Goal: Transaction & Acquisition: Purchase product/service

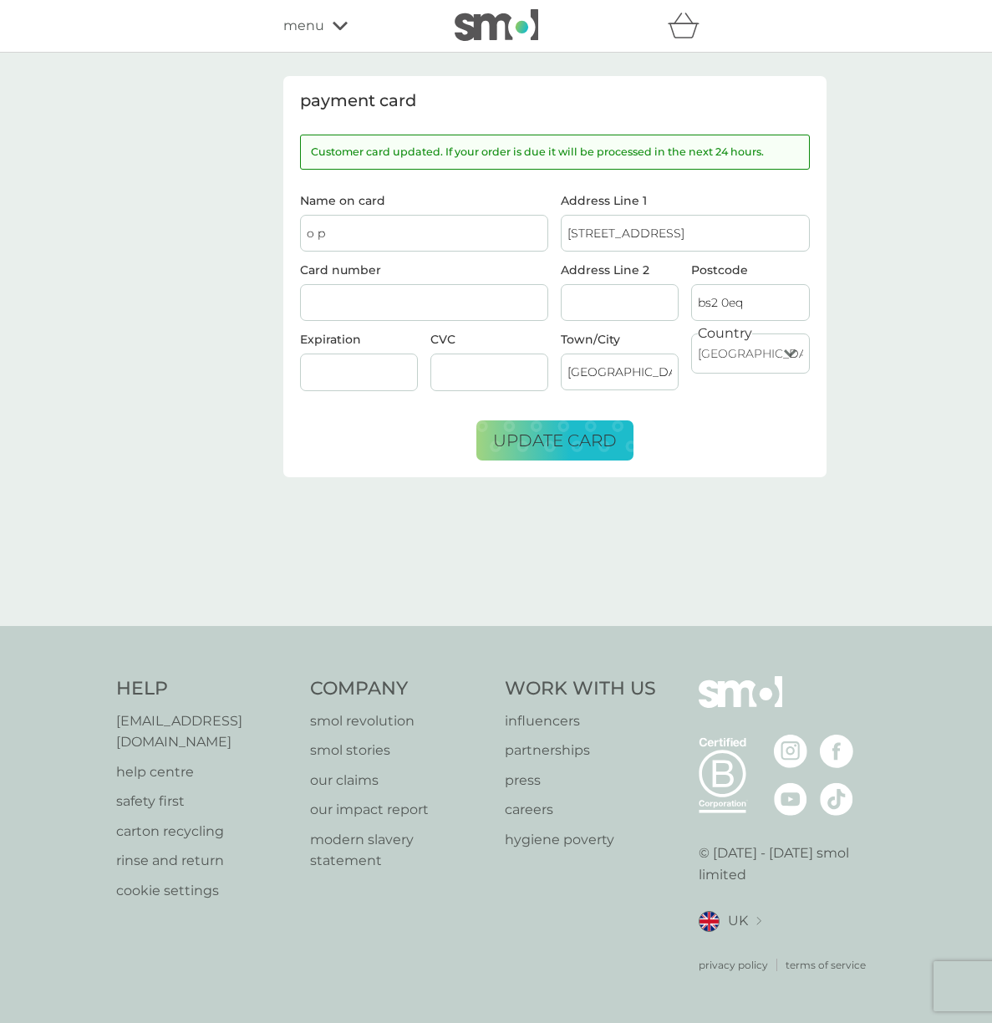
click at [303, 33] on span "menu" at bounding box center [303, 26] width 41 height 22
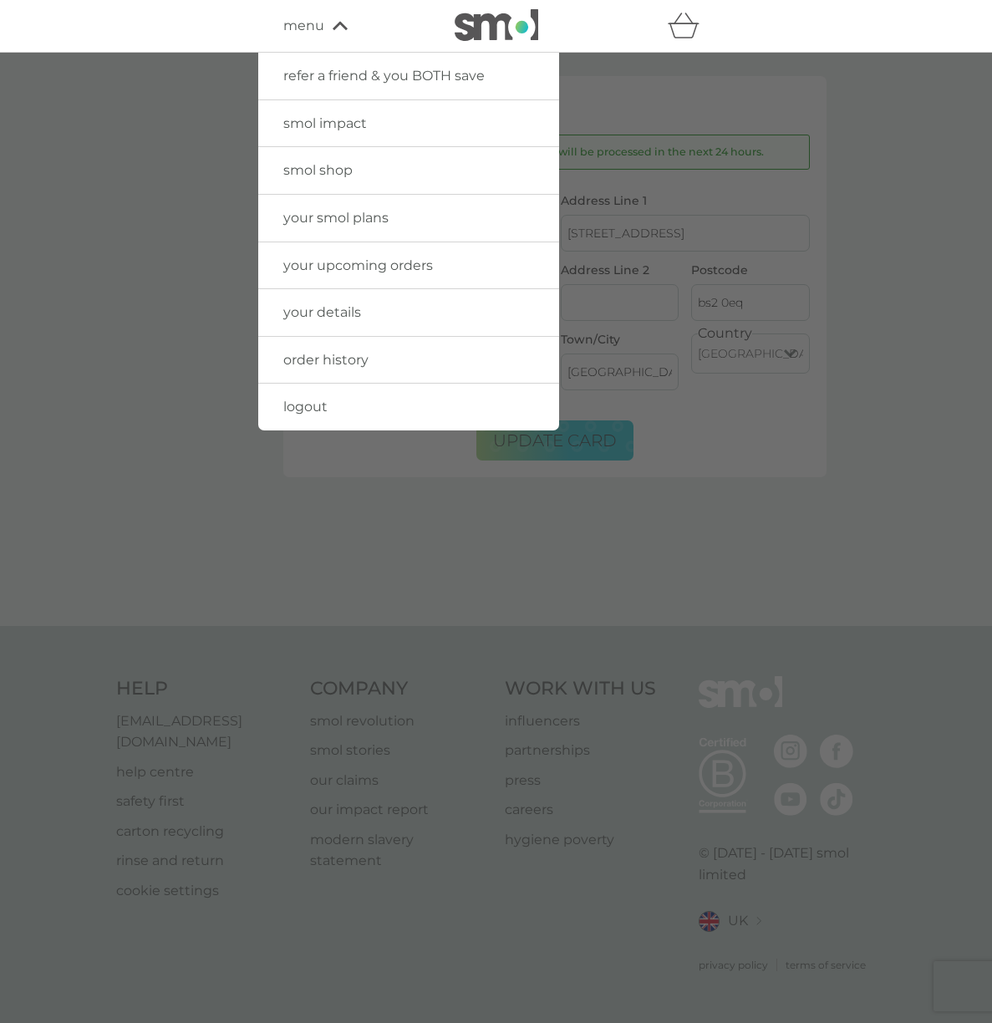
drag, startPoint x: 339, startPoint y: 173, endPoint x: 481, endPoint y: 168, distance: 142.2
click at [339, 173] on span "smol shop" at bounding box center [317, 170] width 69 height 16
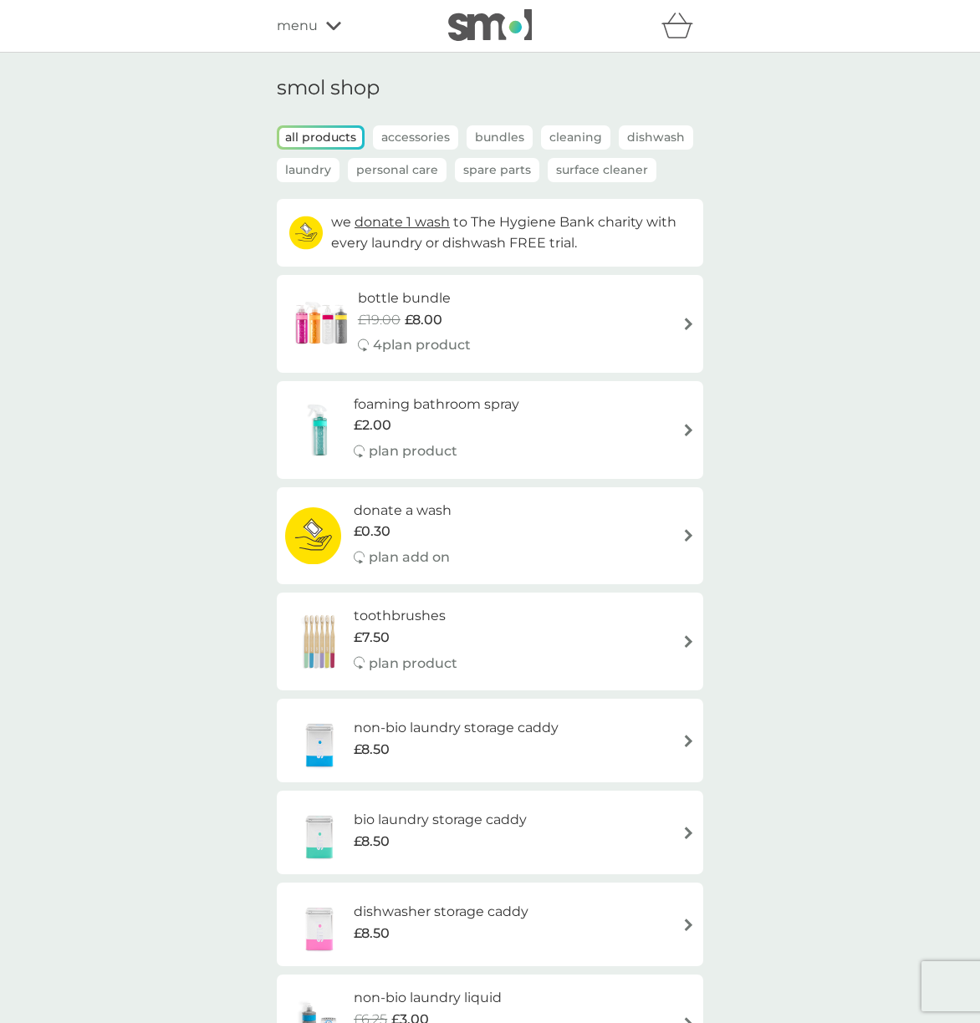
click at [672, 436] on div "foaming bathroom spray £2.00 plan product" at bounding box center [490, 430] width 410 height 73
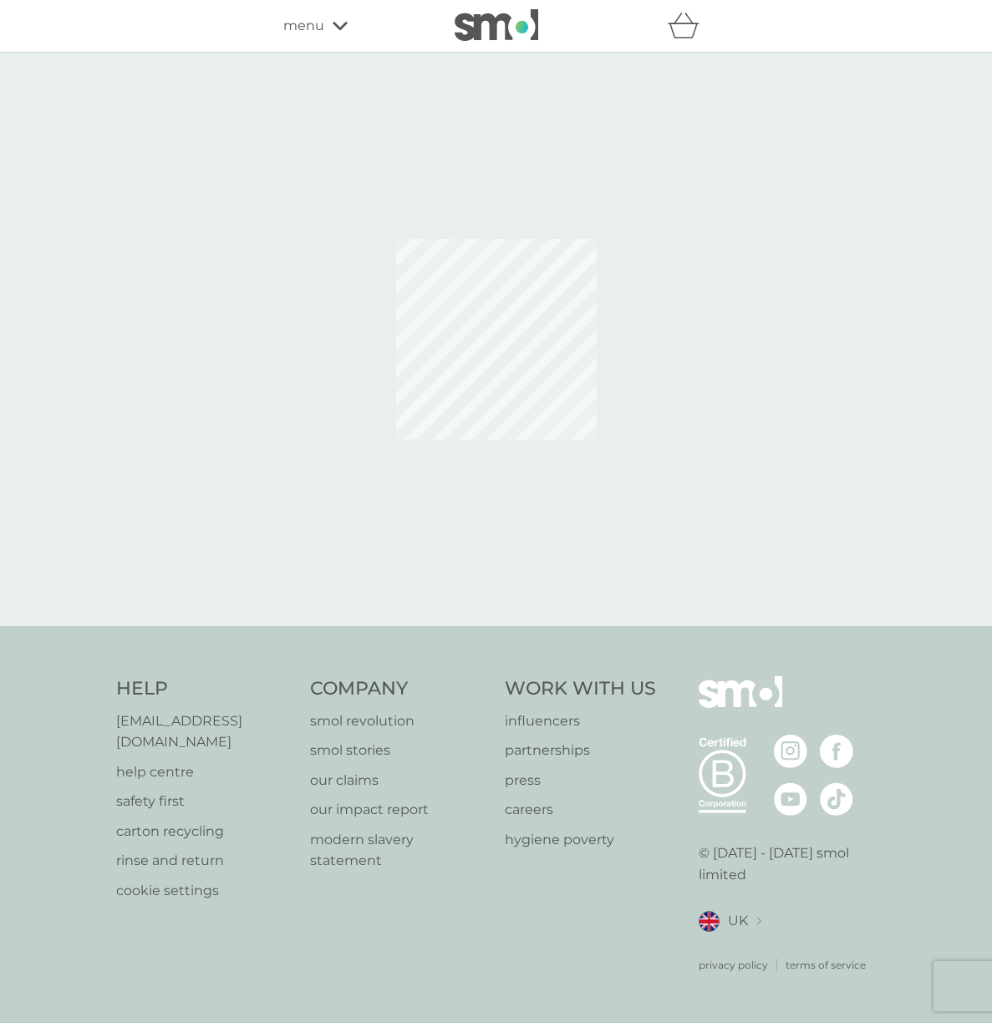
select select "182"
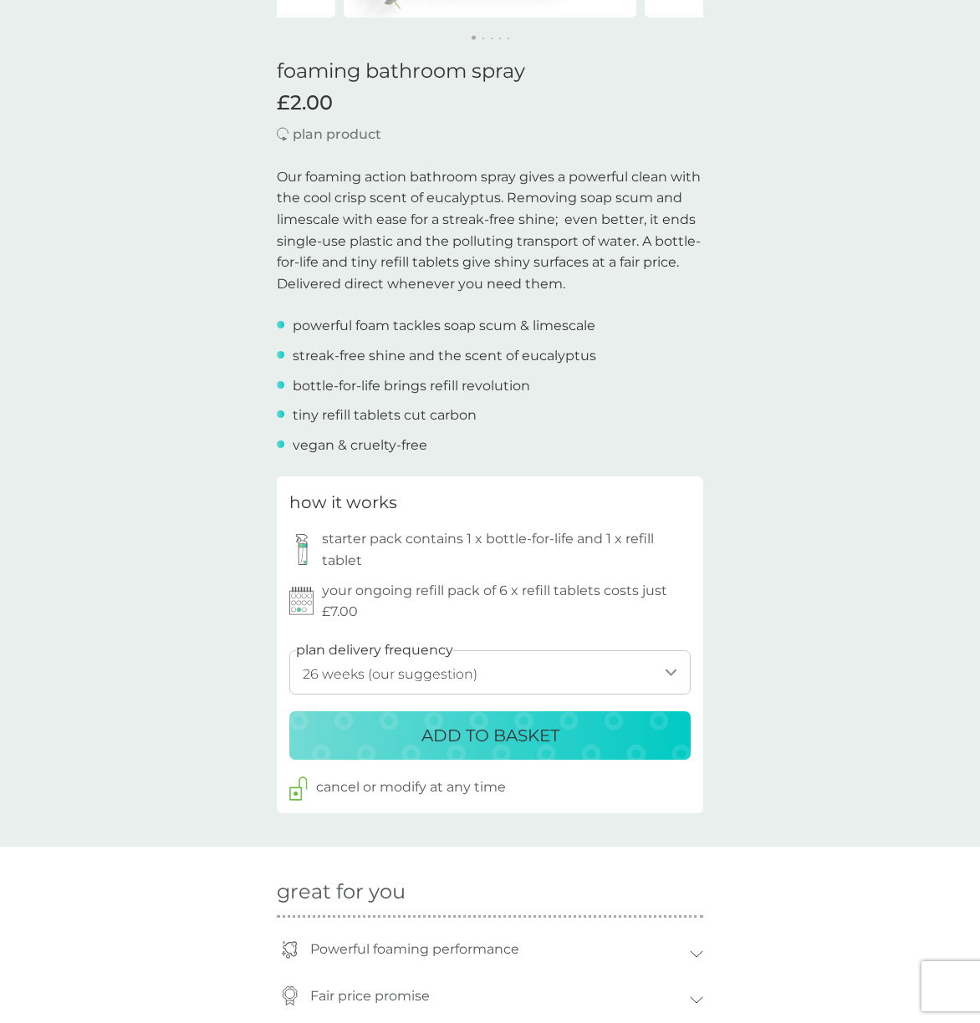
scroll to position [584, 0]
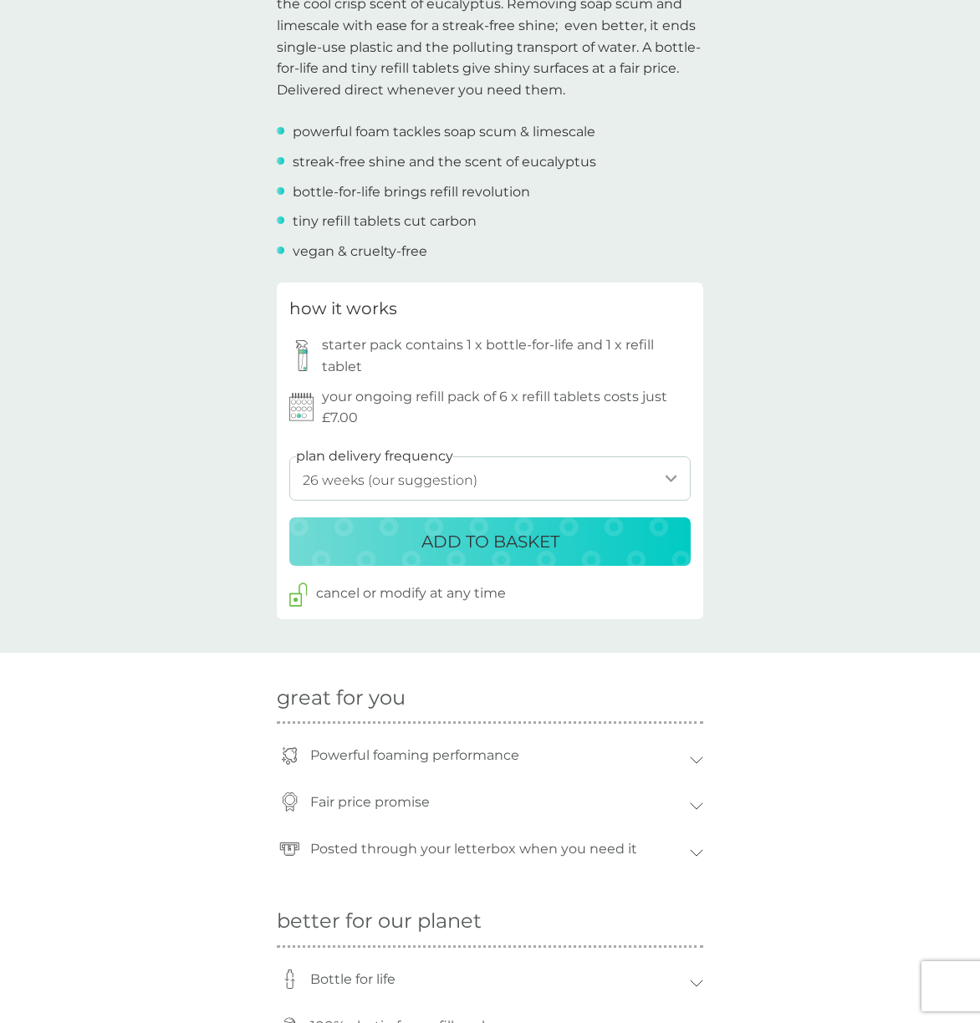
click at [573, 384] on div "how it works starter pack contains 1 x bottle-for-life and 1 x refill tablet yo…" at bounding box center [489, 361] width 401 height 133
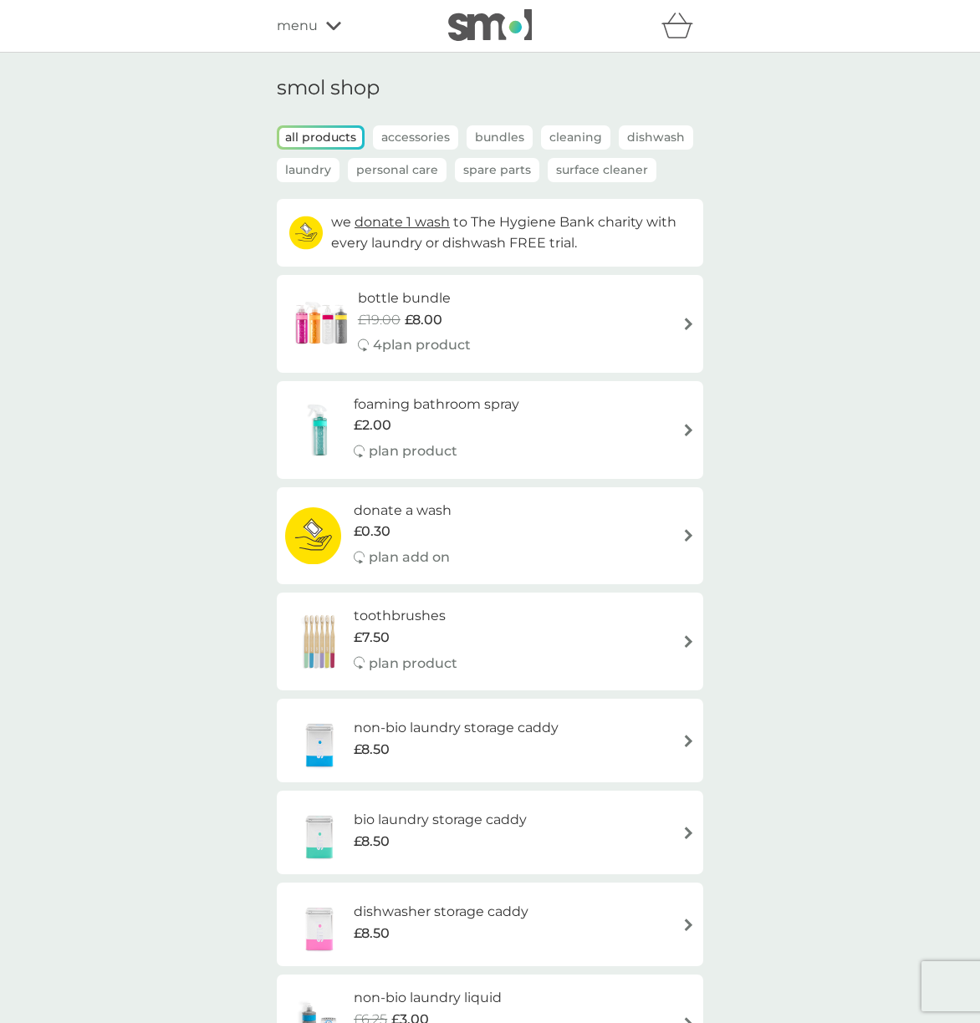
click at [561, 657] on div "toothbrushes £7.50 plan product" at bounding box center [490, 641] width 410 height 73
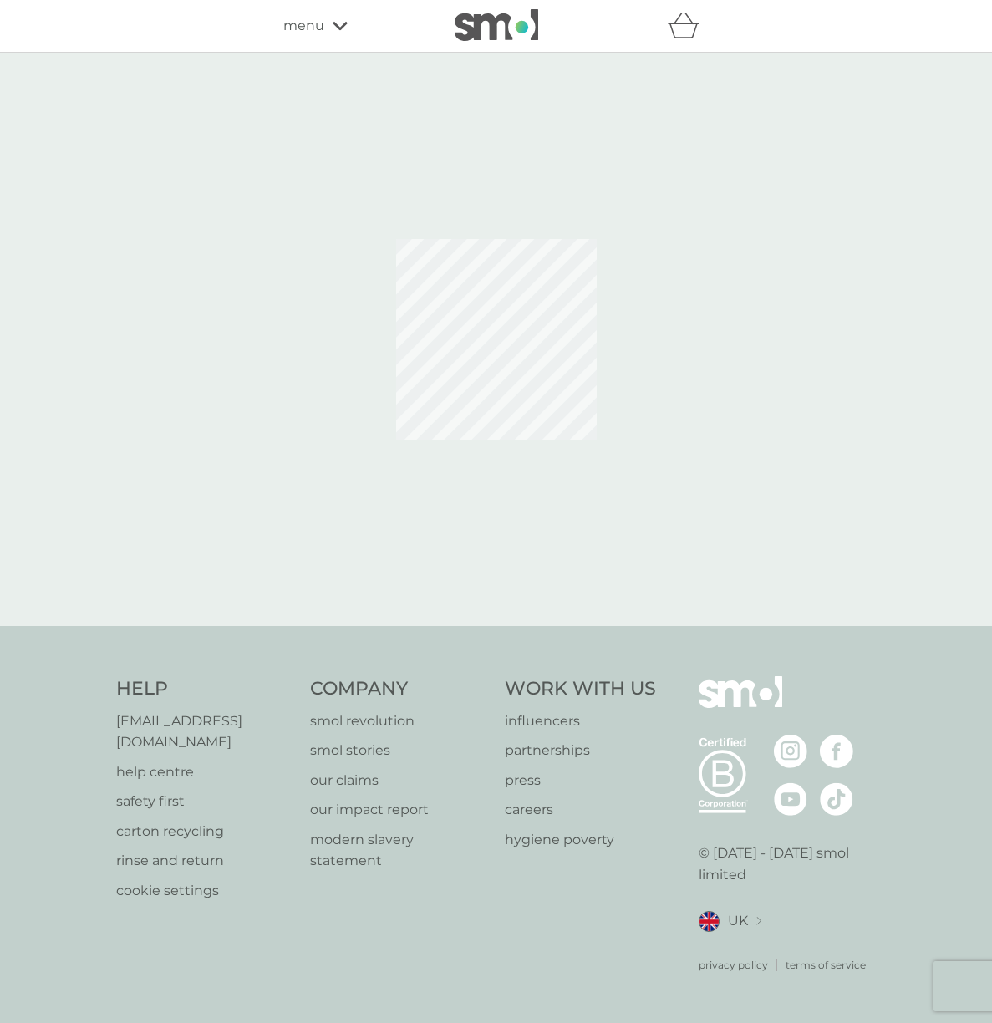
select select "119"
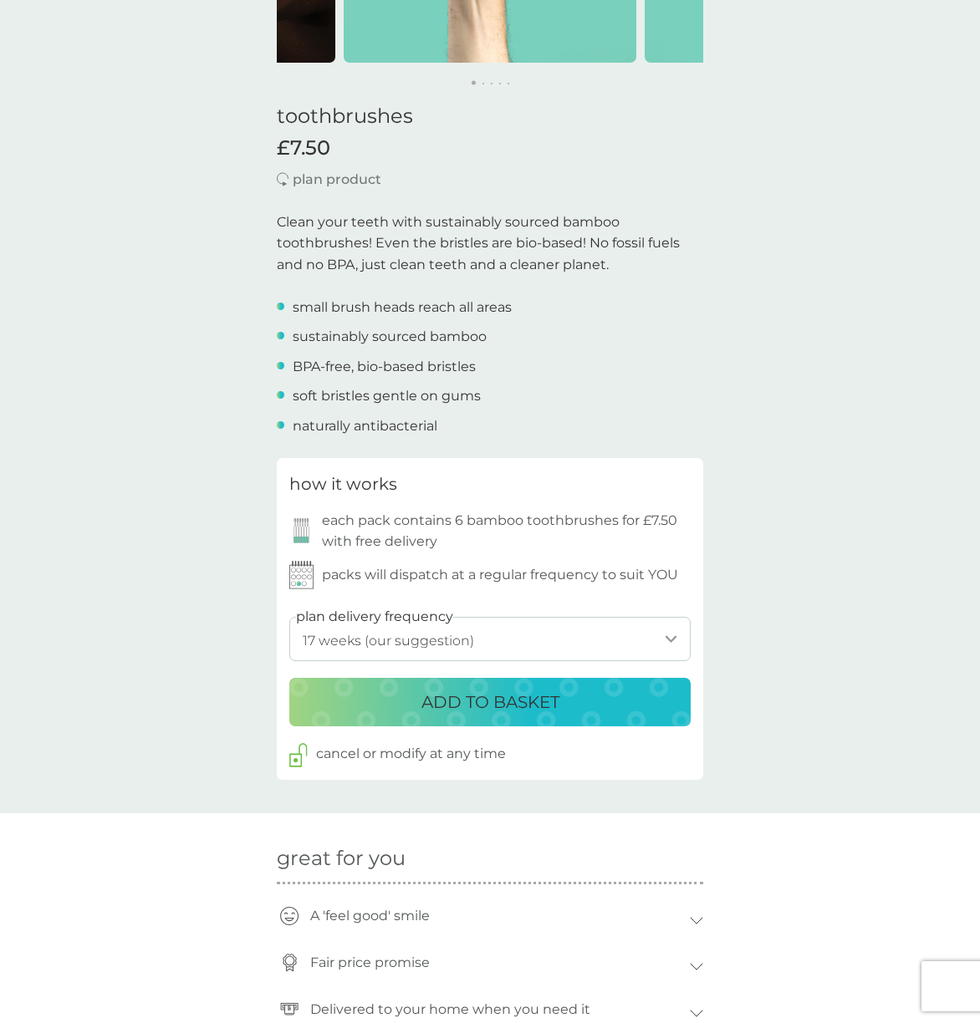
scroll to position [571, 0]
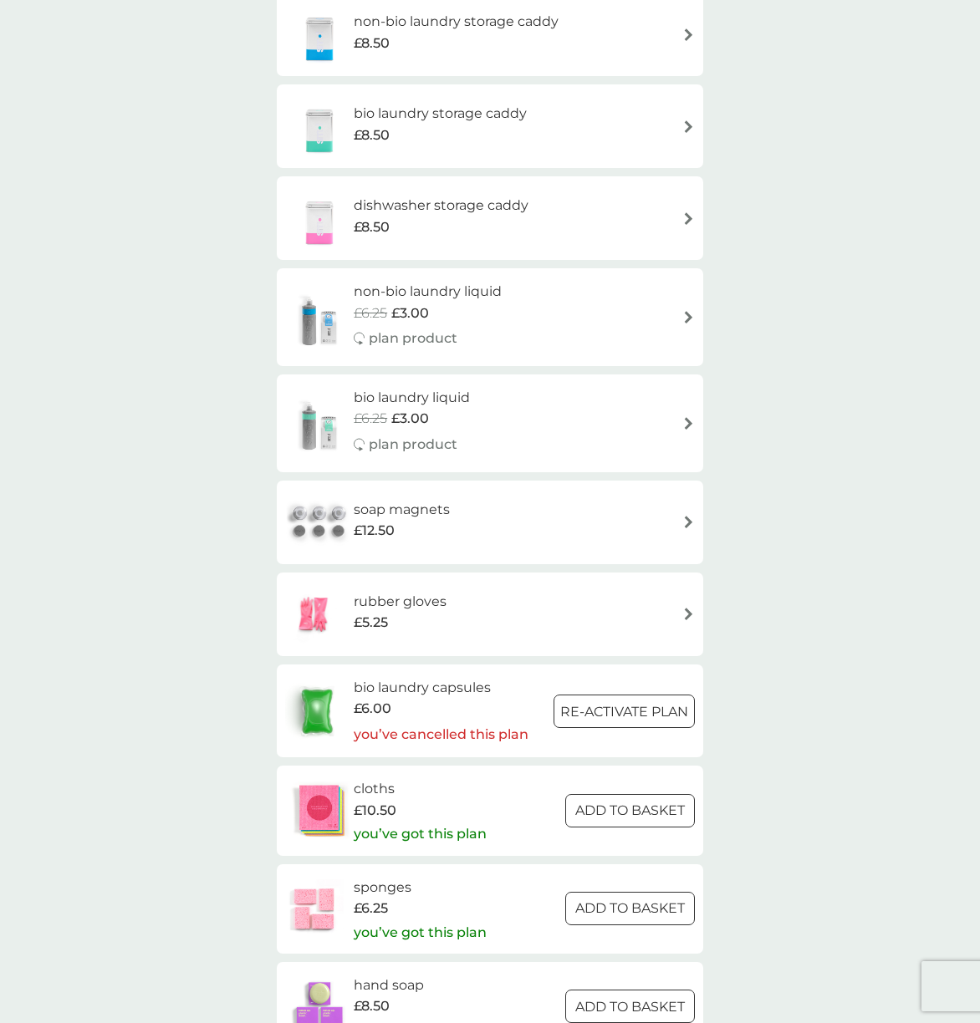
scroll to position [718, 0]
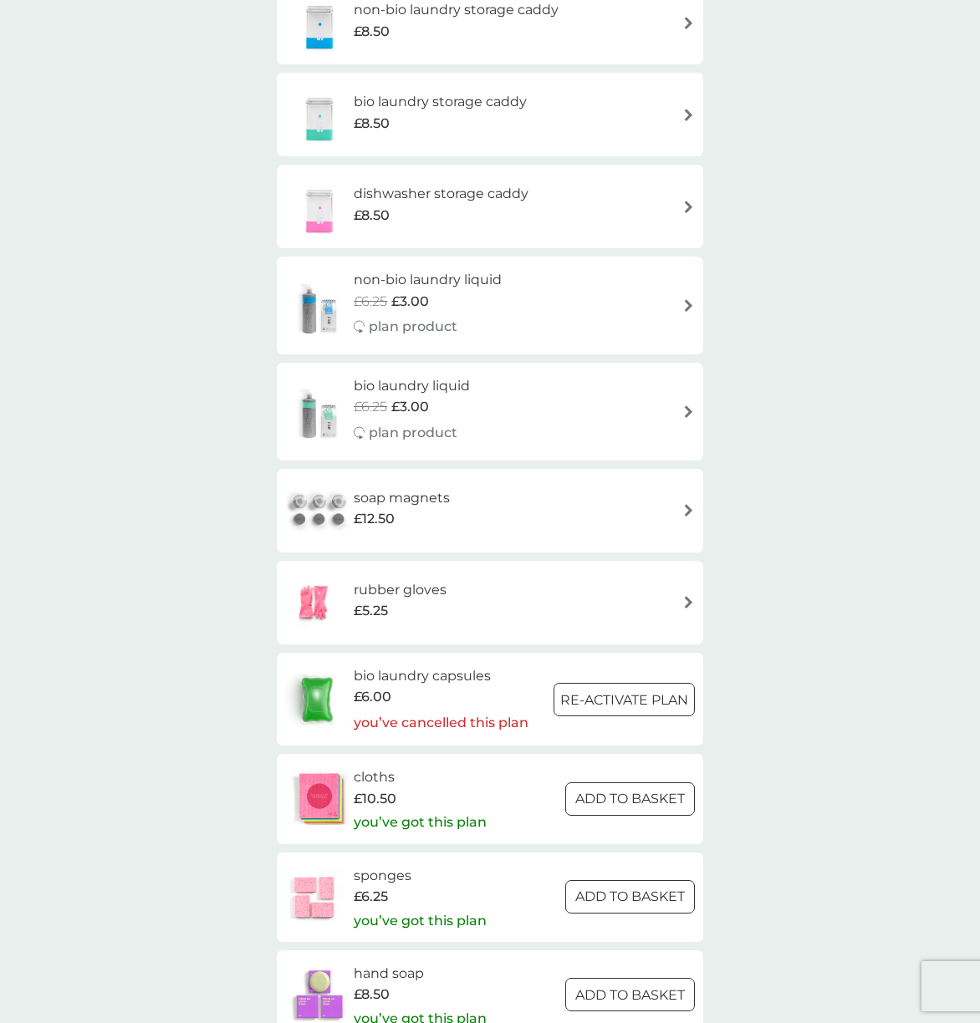
click at [573, 589] on div "rubber gloves £5.25" at bounding box center [490, 602] width 410 height 59
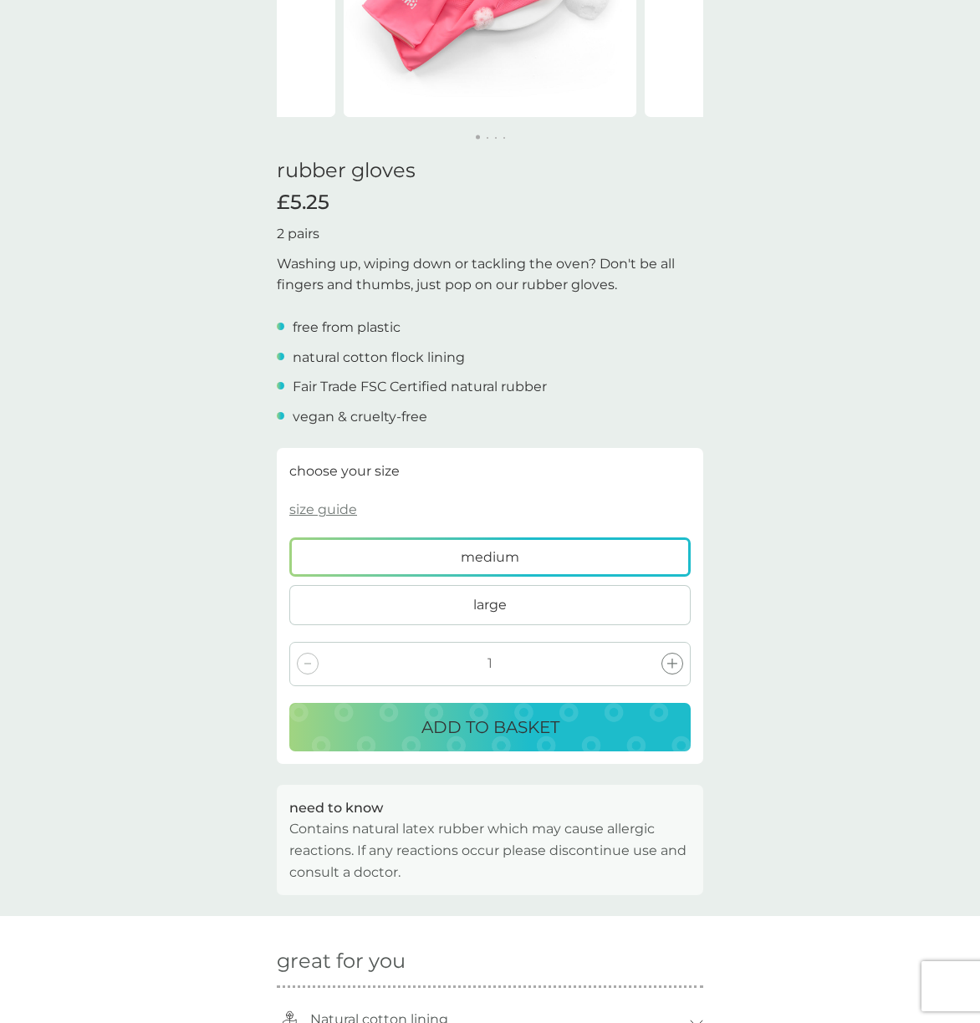
scroll to position [556, 0]
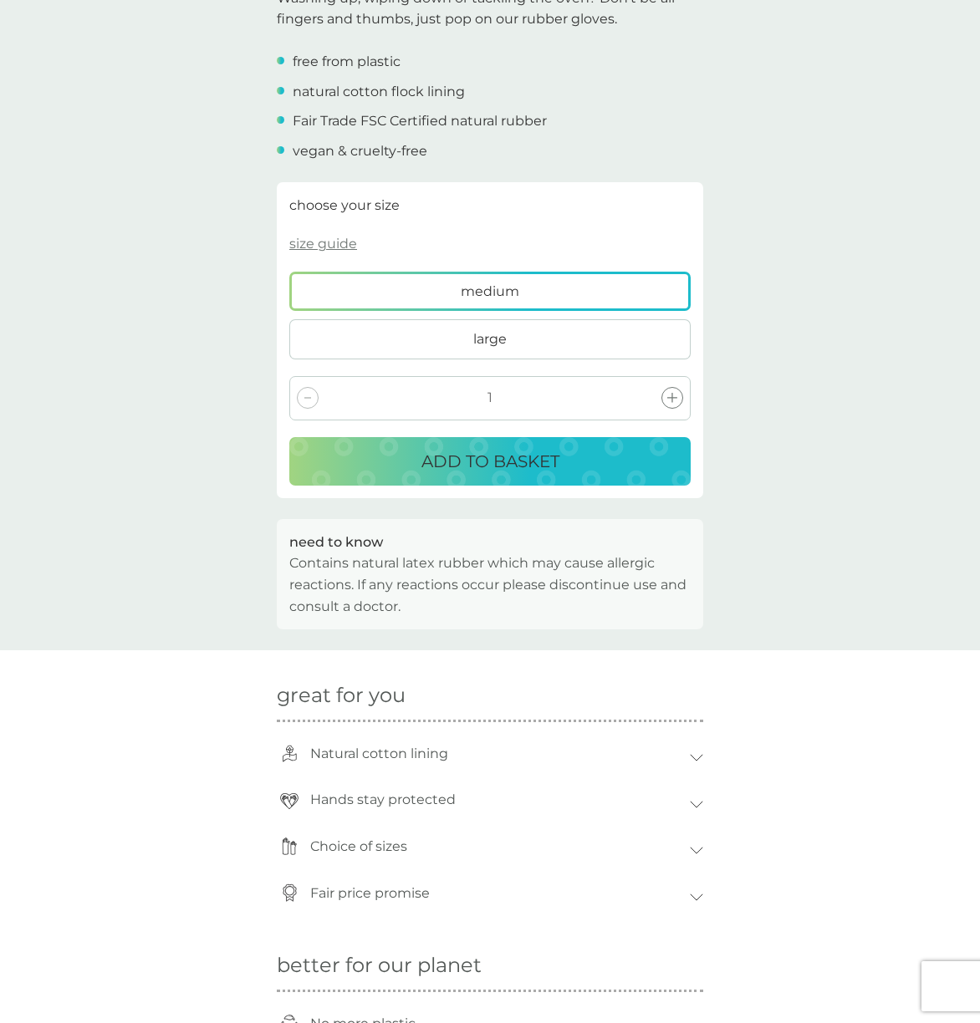
click at [341, 246] on p "size guide" at bounding box center [323, 244] width 68 height 22
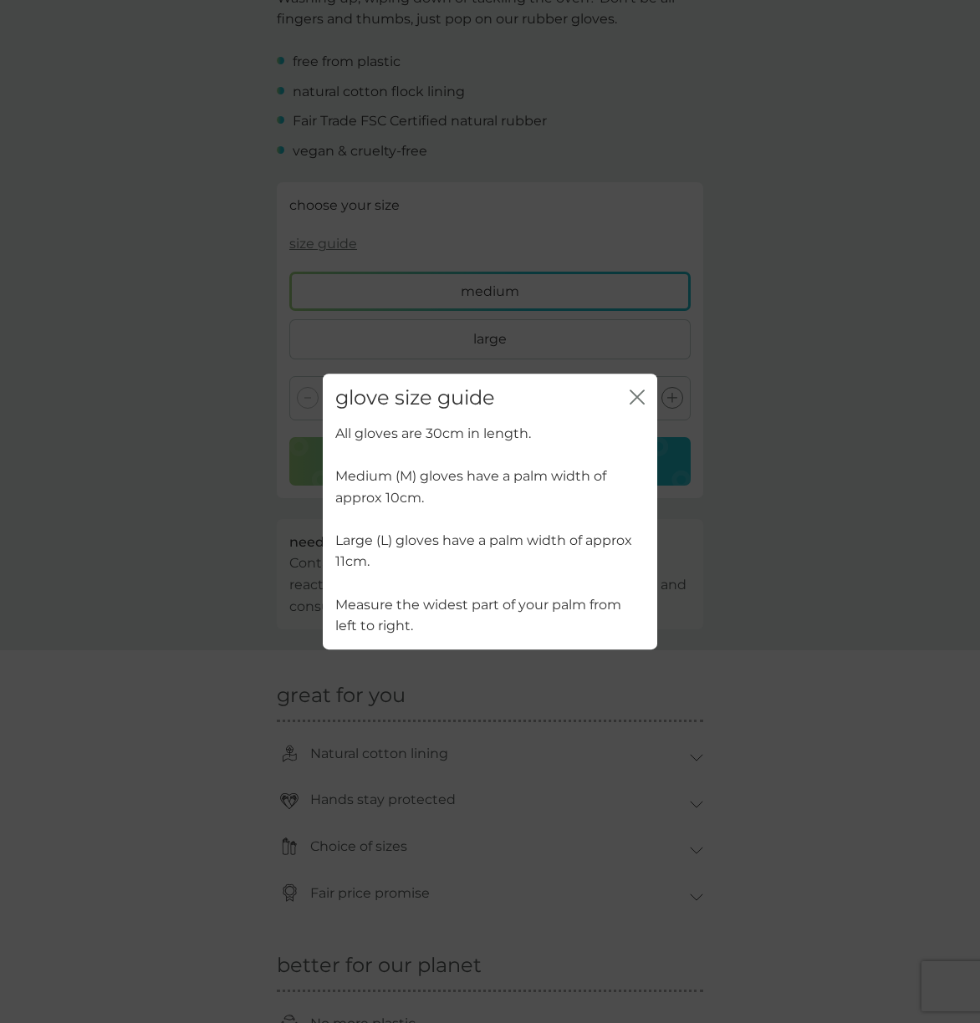
click at [224, 288] on div "glove size guide close All gloves are 30cm in length. Medium (M) gloves have a …" at bounding box center [490, 511] width 980 height 1023
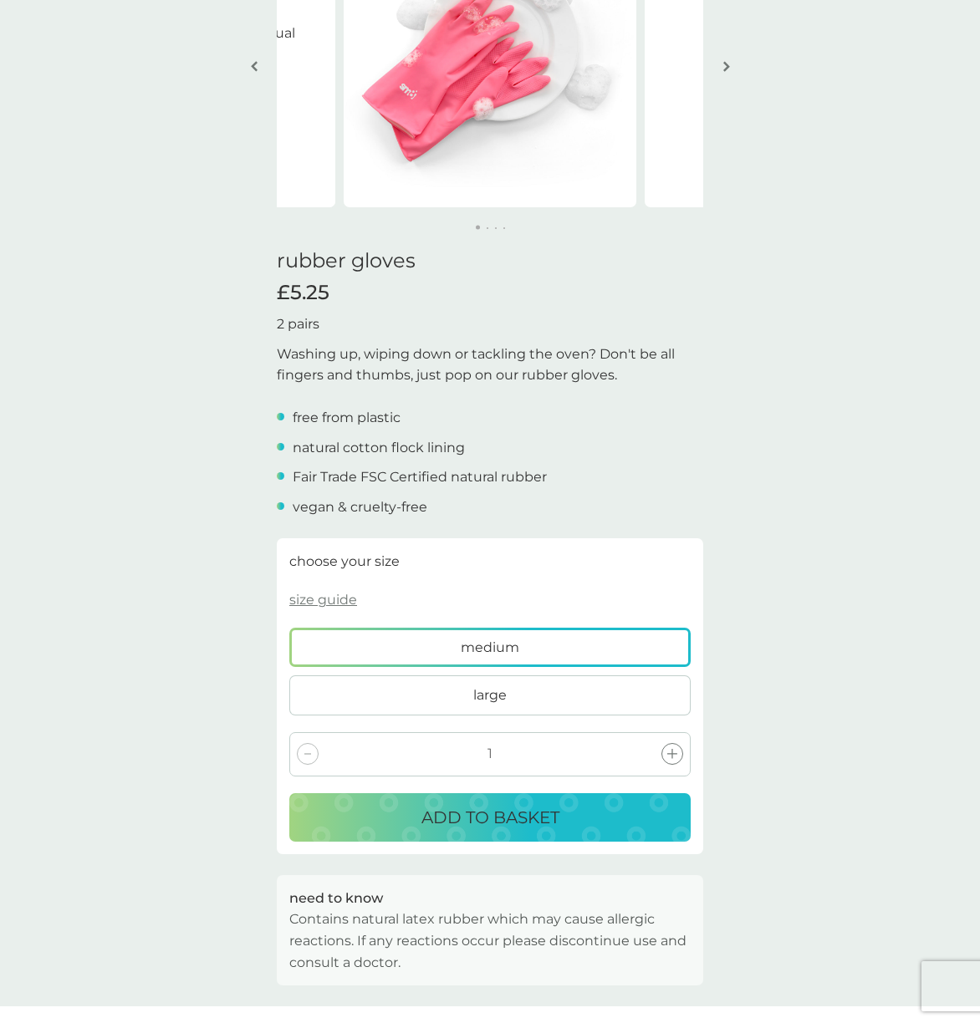
scroll to position [0, 0]
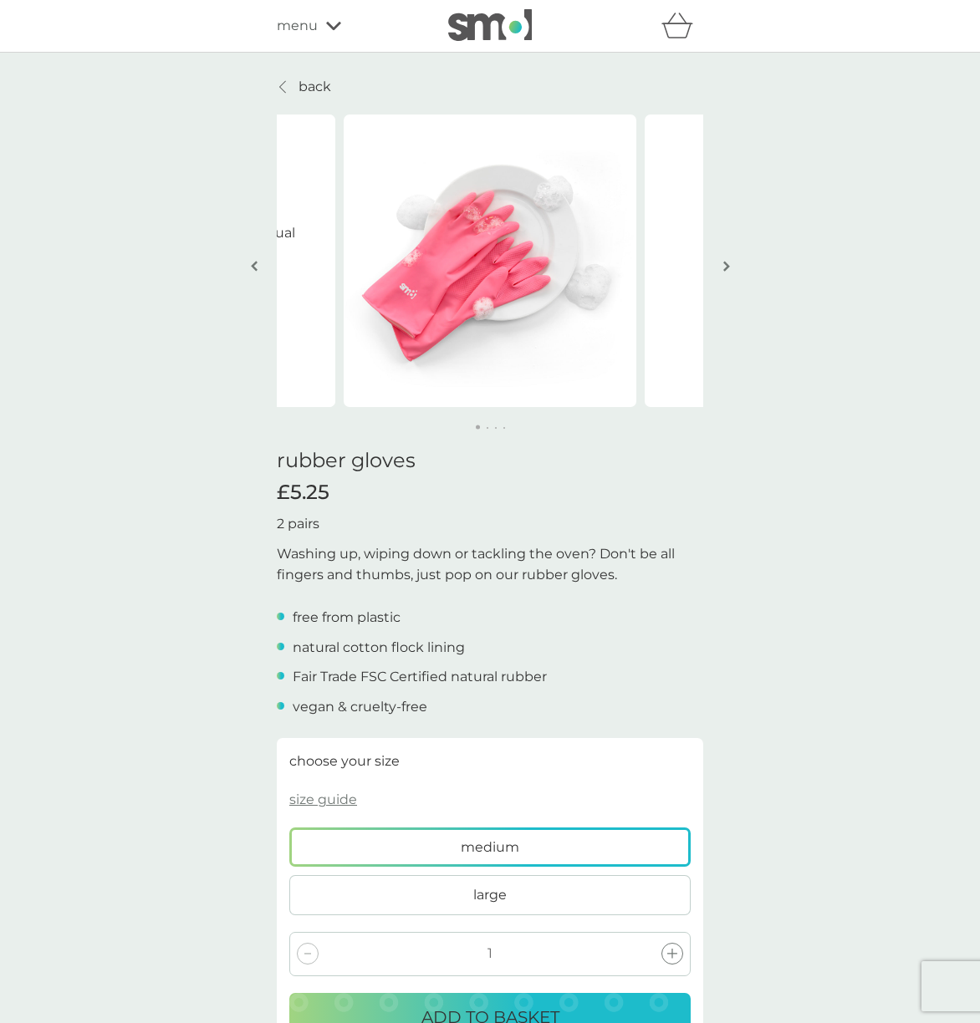
click at [315, 31] on span "menu" at bounding box center [297, 26] width 41 height 22
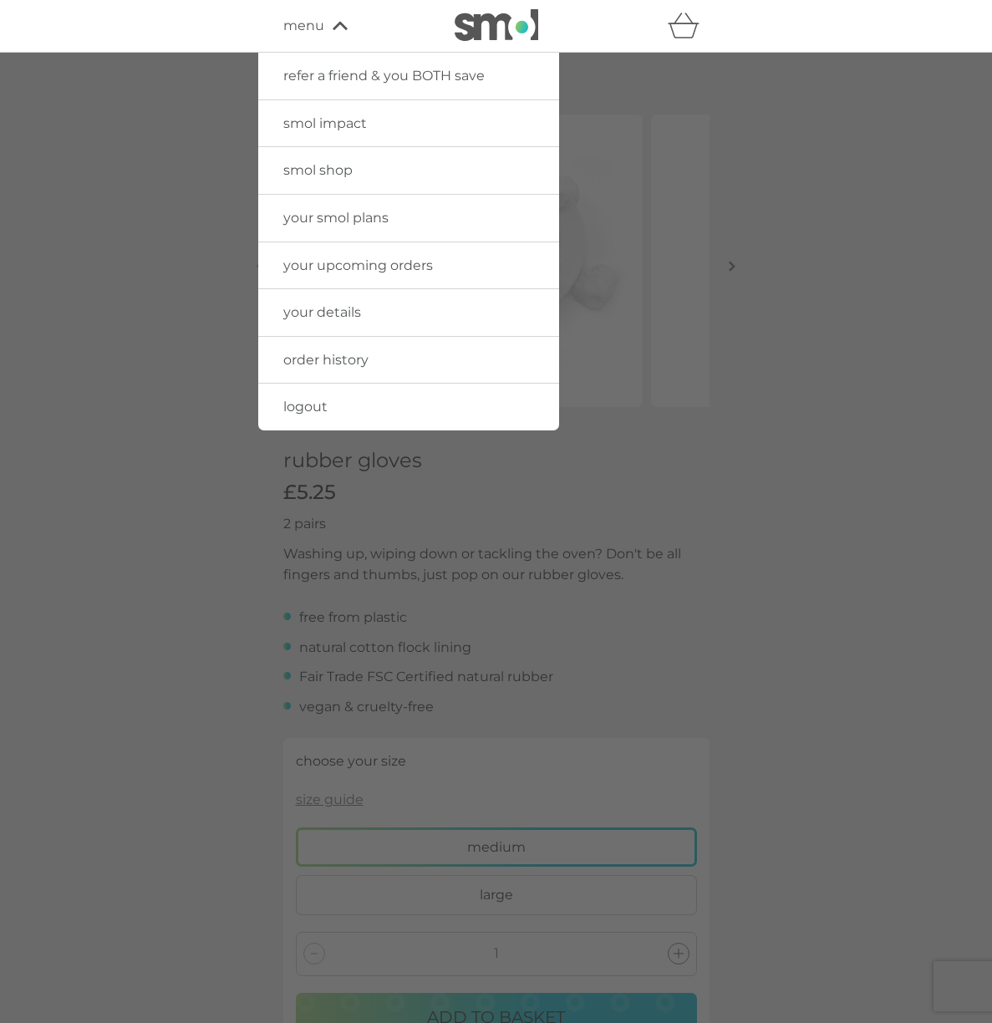
drag, startPoint x: 339, startPoint y: 170, endPoint x: 377, endPoint y: 168, distance: 38.5
click at [339, 170] on span "smol shop" at bounding box center [317, 170] width 69 height 16
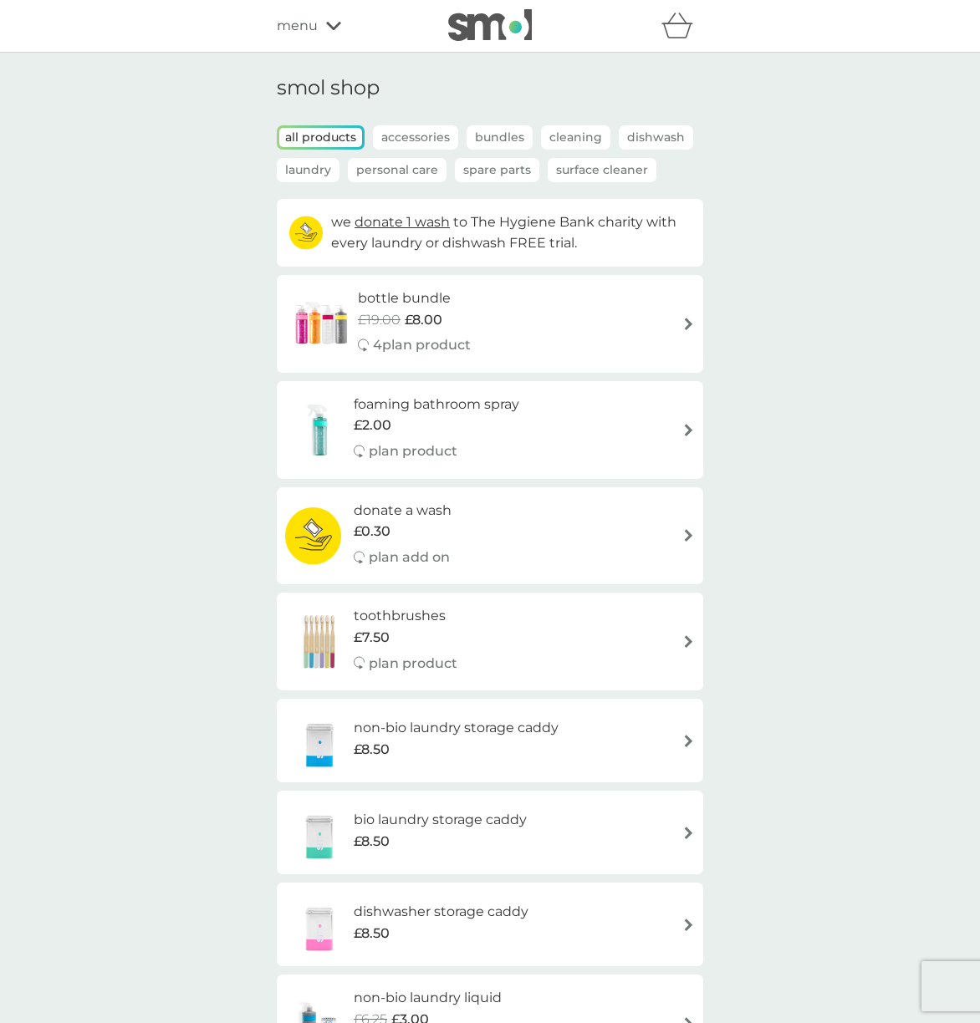
click at [504, 170] on p "Spare Parts" at bounding box center [497, 170] width 84 height 24
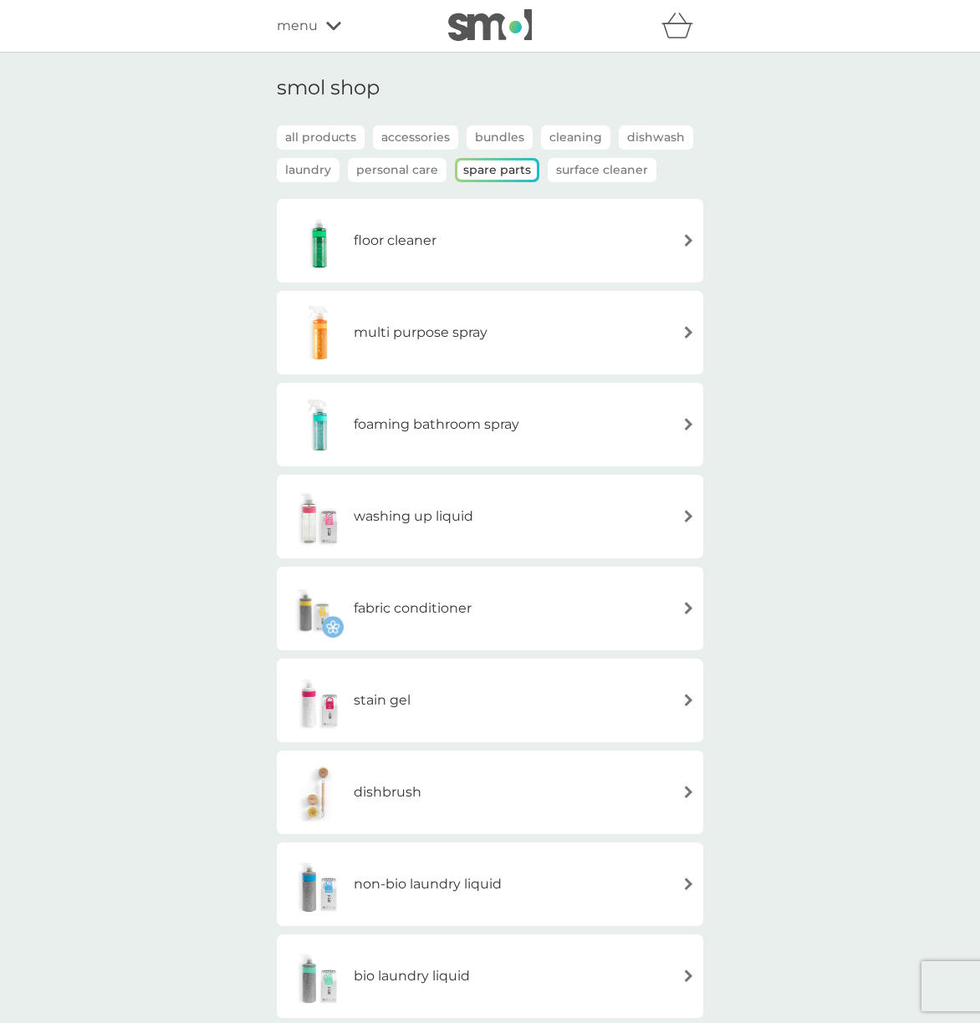
click at [517, 224] on div "floor cleaner" at bounding box center [490, 240] width 410 height 59
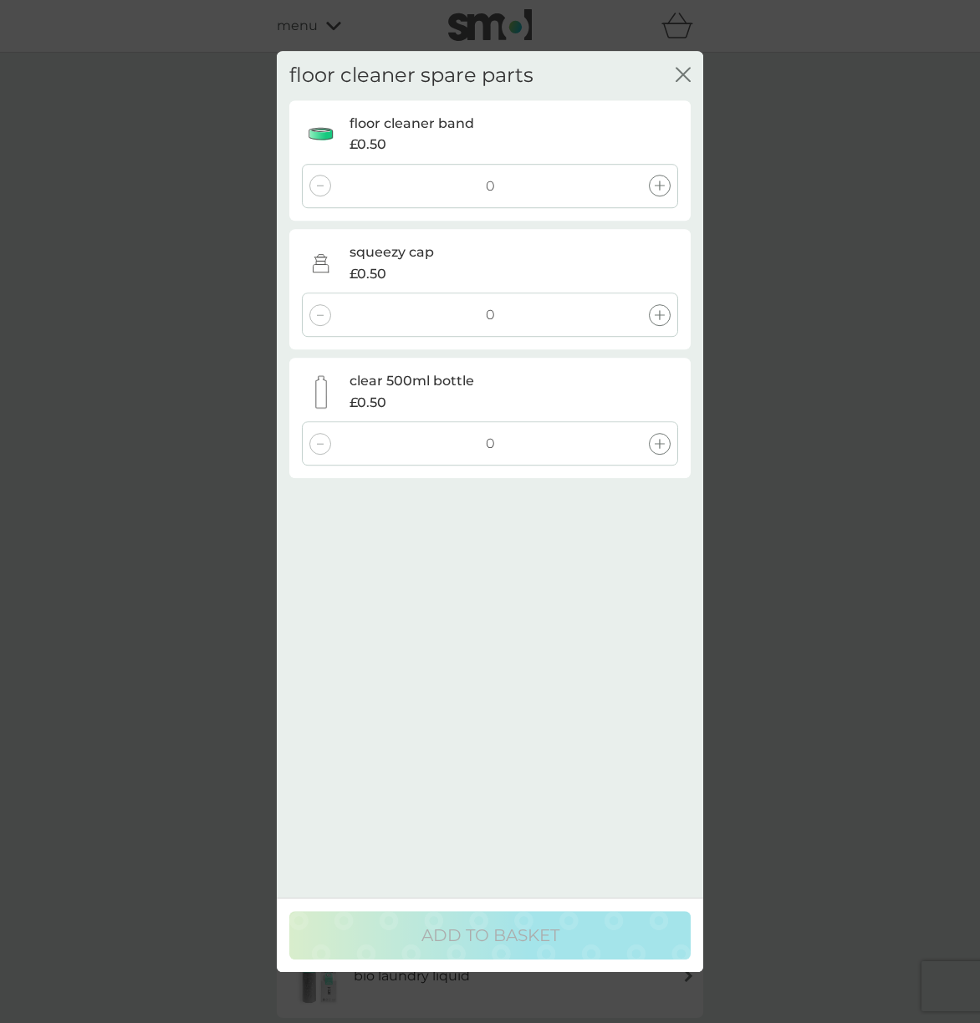
click at [782, 354] on div "floor cleaner spare parts close floor cleaner band £0.50 0 squeezy cap £0.50 0 …" at bounding box center [490, 511] width 980 height 1023
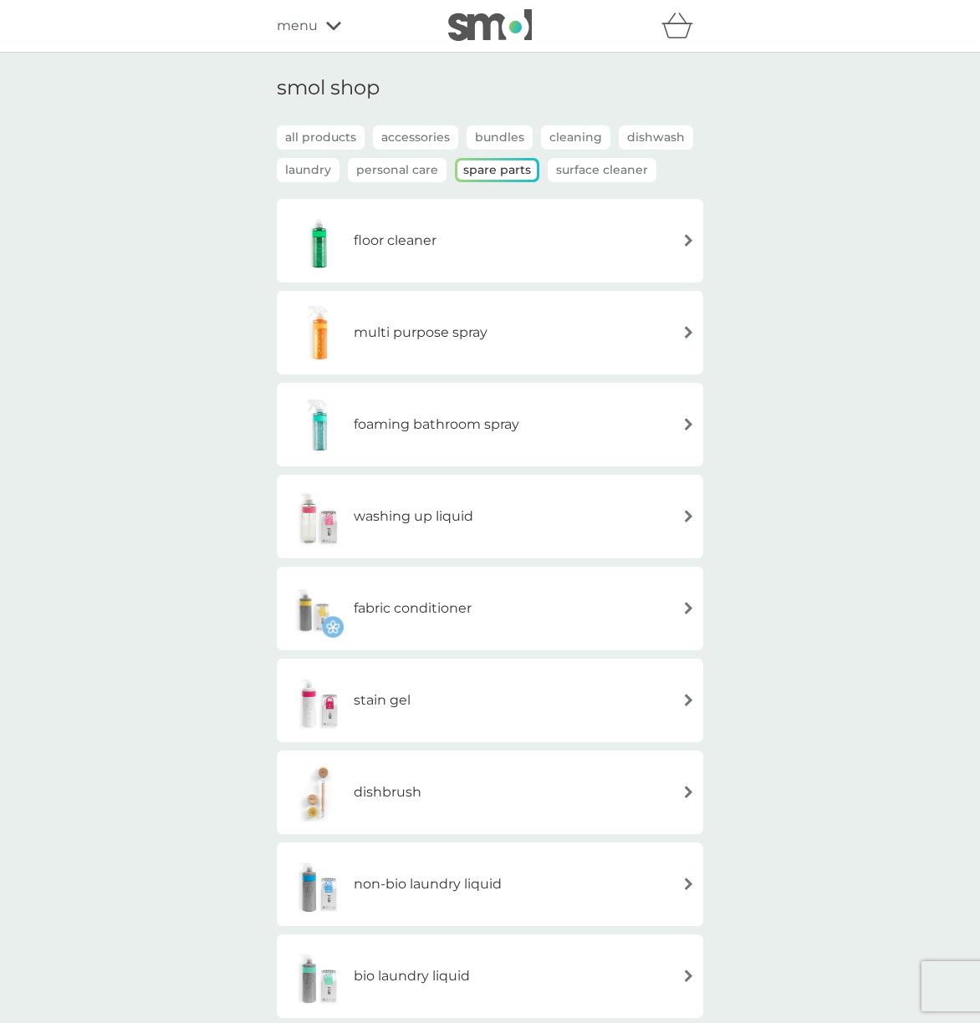
click at [589, 329] on div "multi purpose spray" at bounding box center [490, 332] width 410 height 59
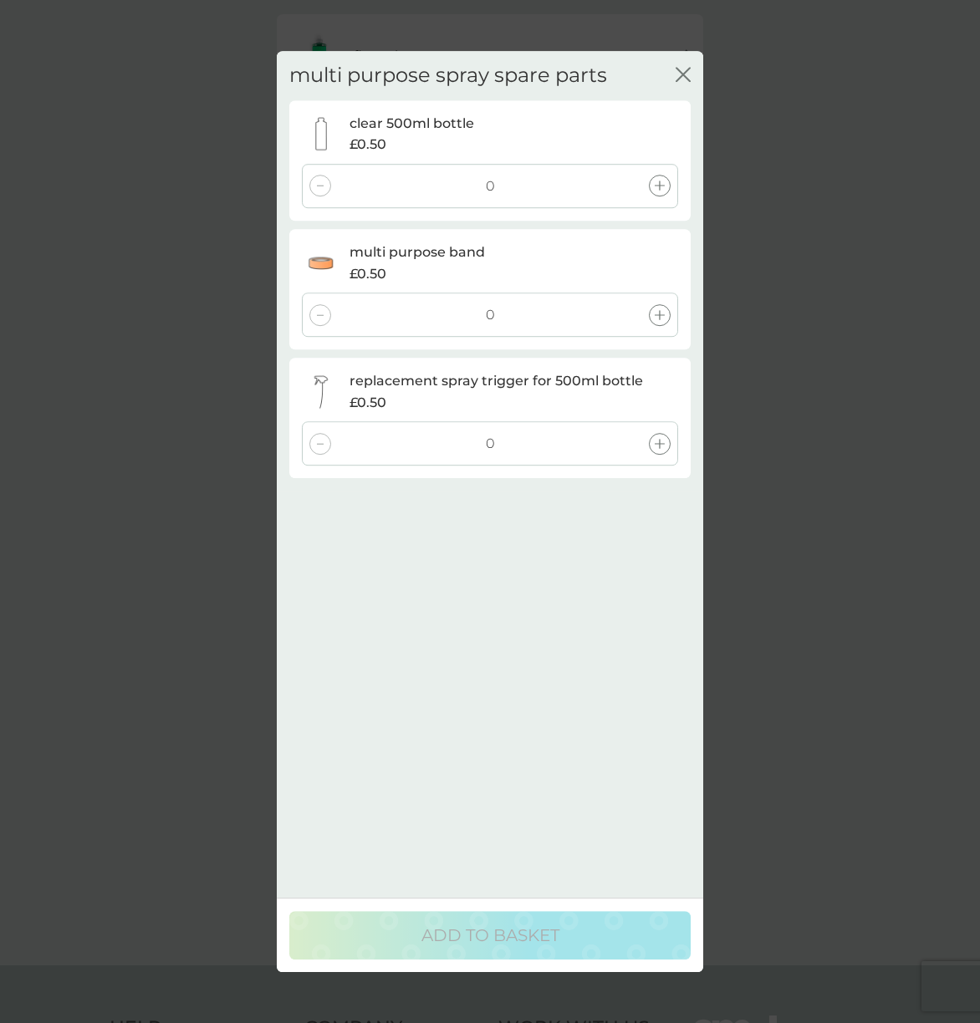
scroll to position [369, 0]
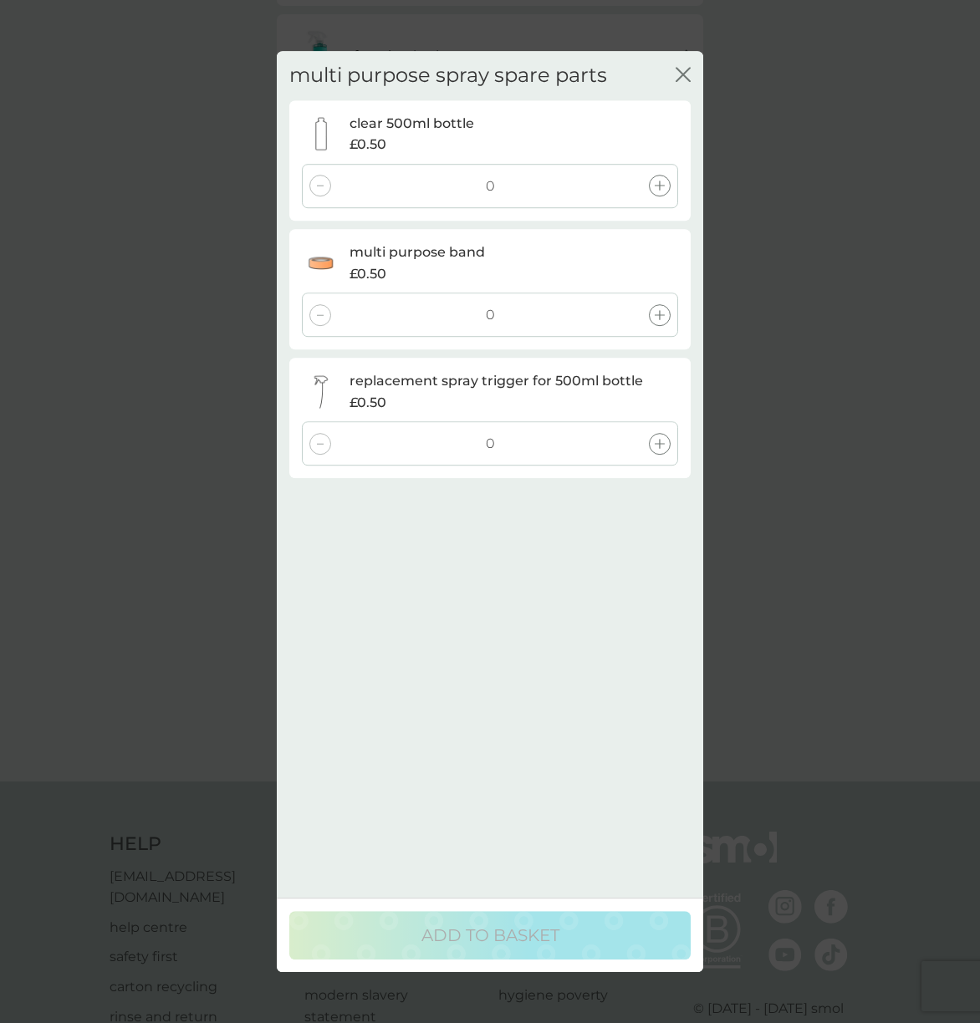
click at [781, 560] on div "multi purpose spray spare parts close clear 500ml bottle £0.50 0 multi purpose …" at bounding box center [490, 511] width 980 height 1023
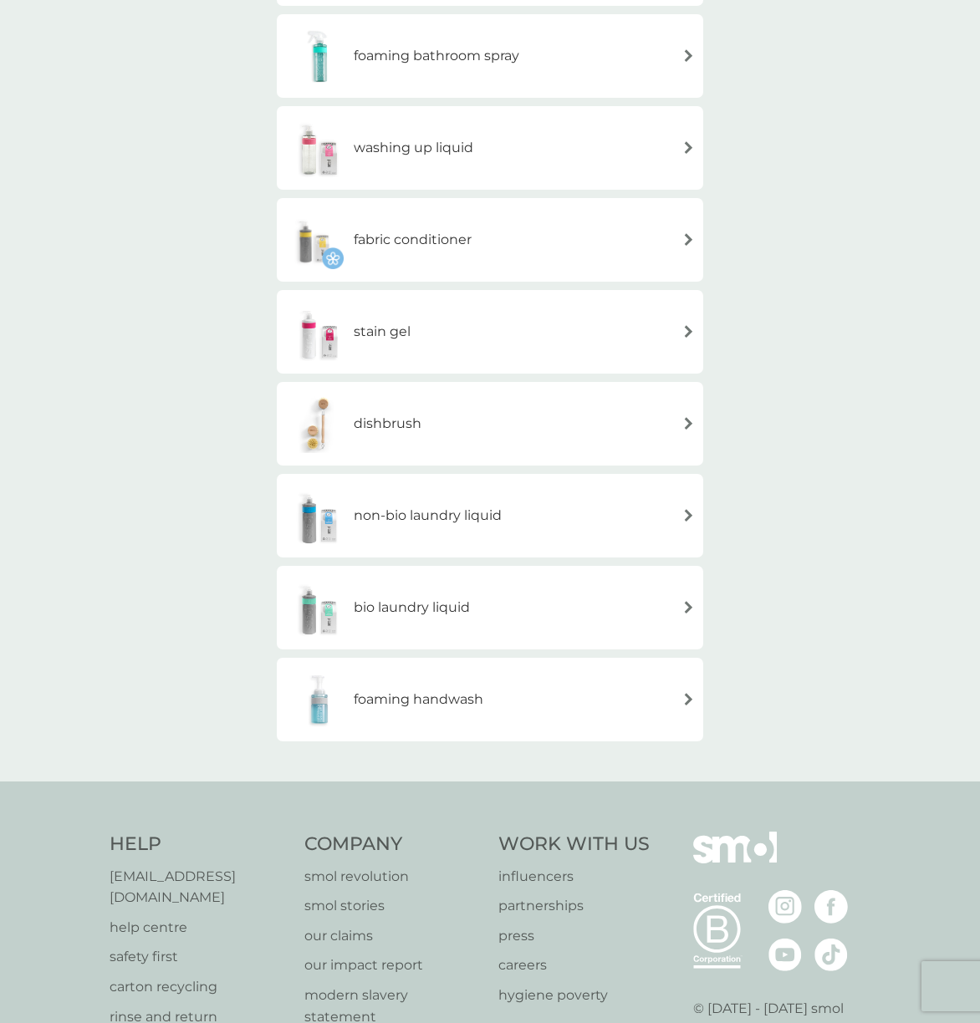
click at [591, 329] on div "stain gel" at bounding box center [490, 332] width 410 height 59
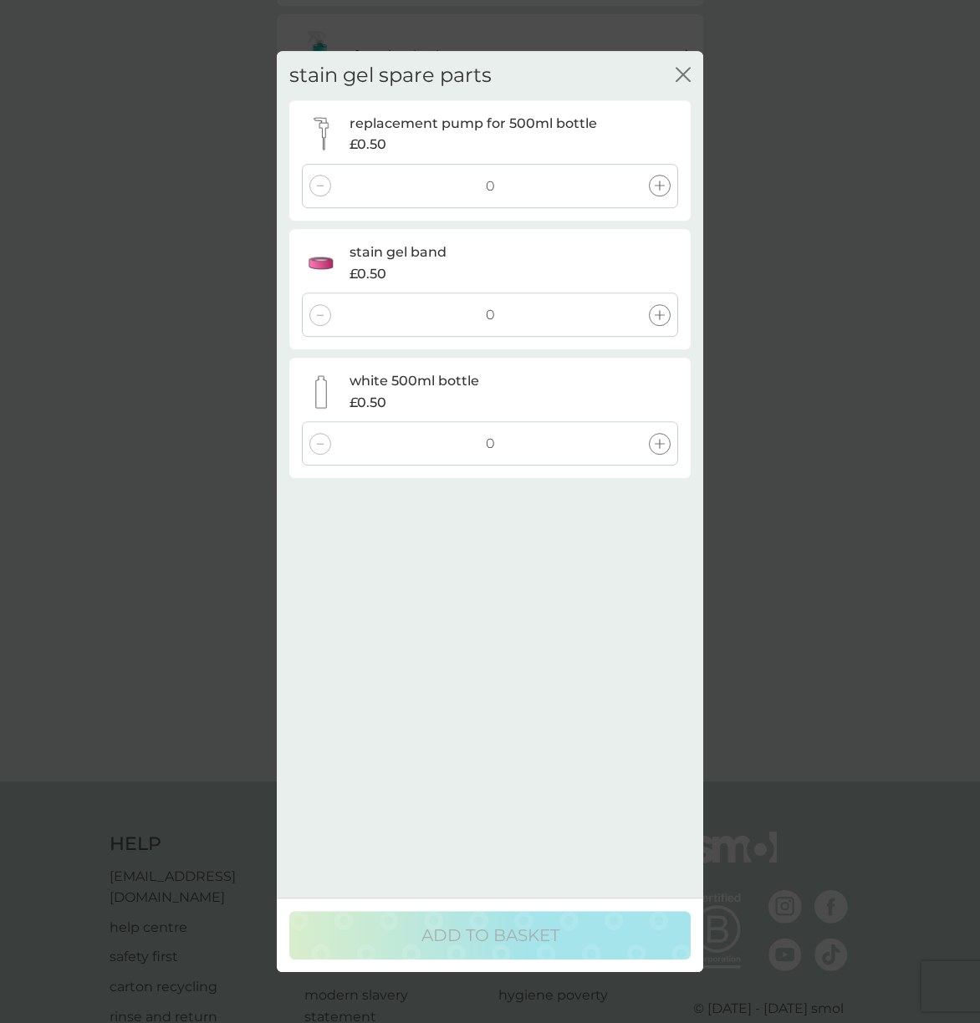
click at [832, 452] on div "stain gel spare parts close replacement pump for 500ml bottle £0.50 0 stain gel…" at bounding box center [490, 511] width 980 height 1023
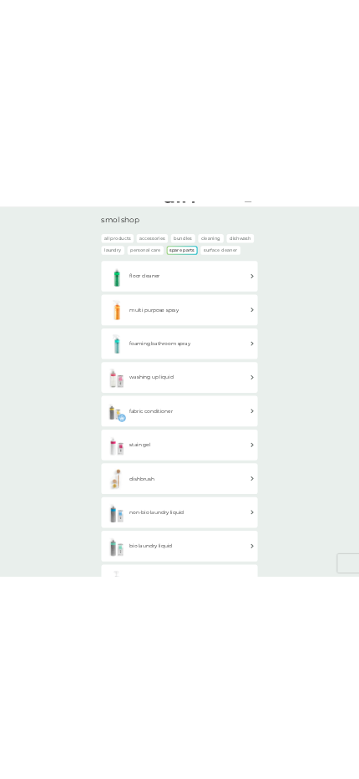
scroll to position [0, 0]
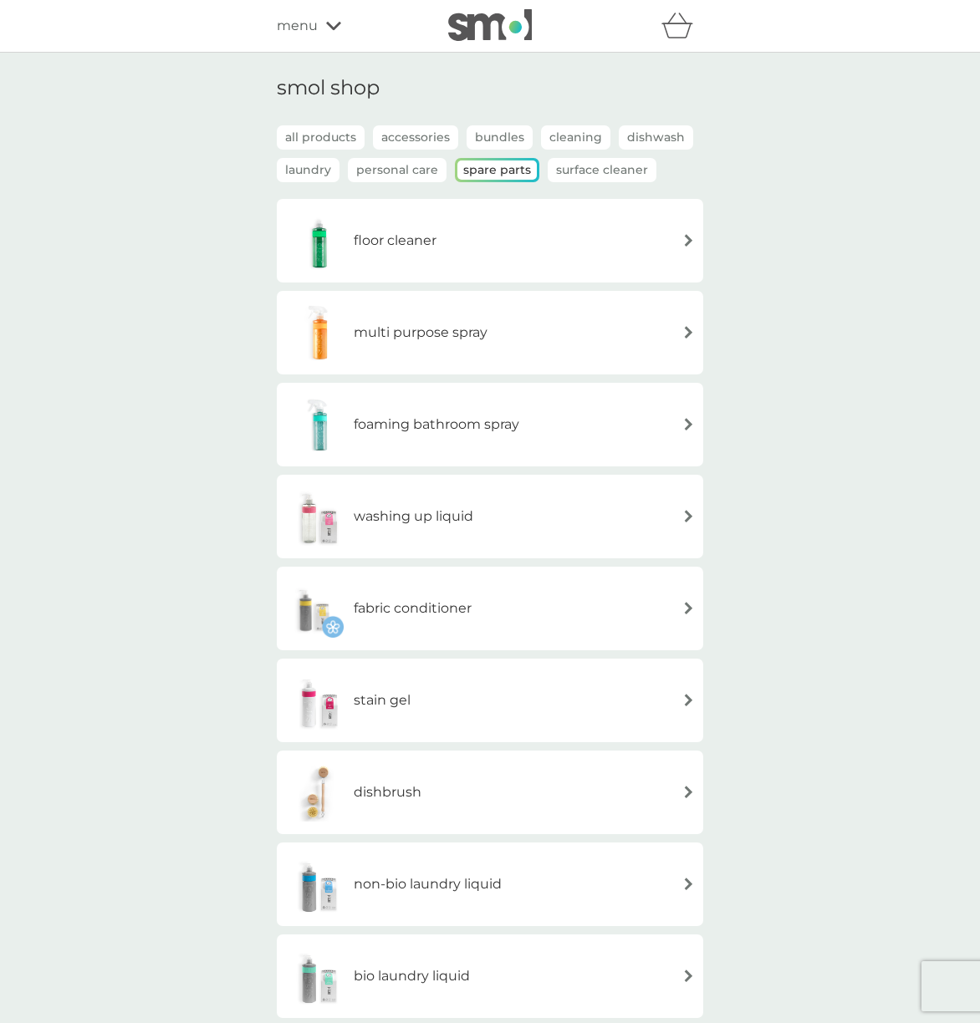
click at [571, 261] on div "floor cleaner" at bounding box center [490, 240] width 410 height 59
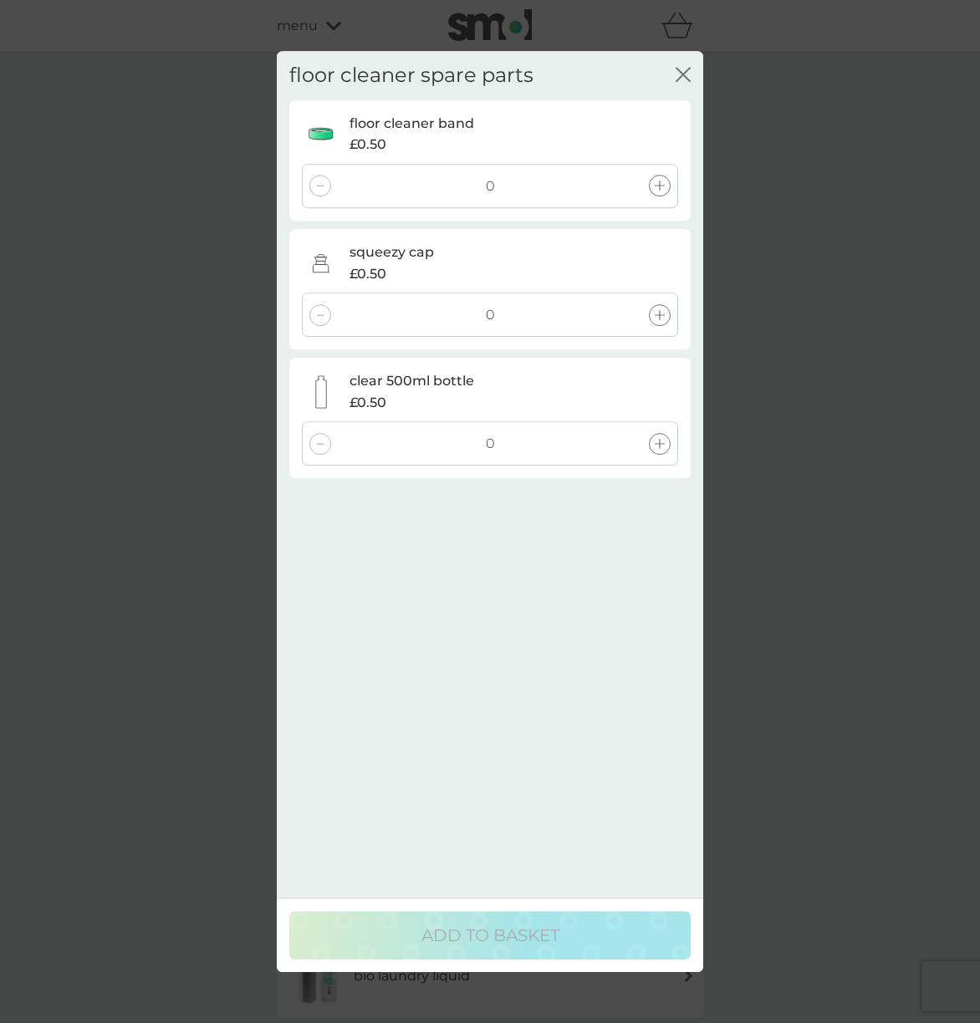
click at [790, 585] on div "floor cleaner spare parts close floor cleaner band £0.50 0 squeezy cap £0.50 0 …" at bounding box center [490, 511] width 980 height 1023
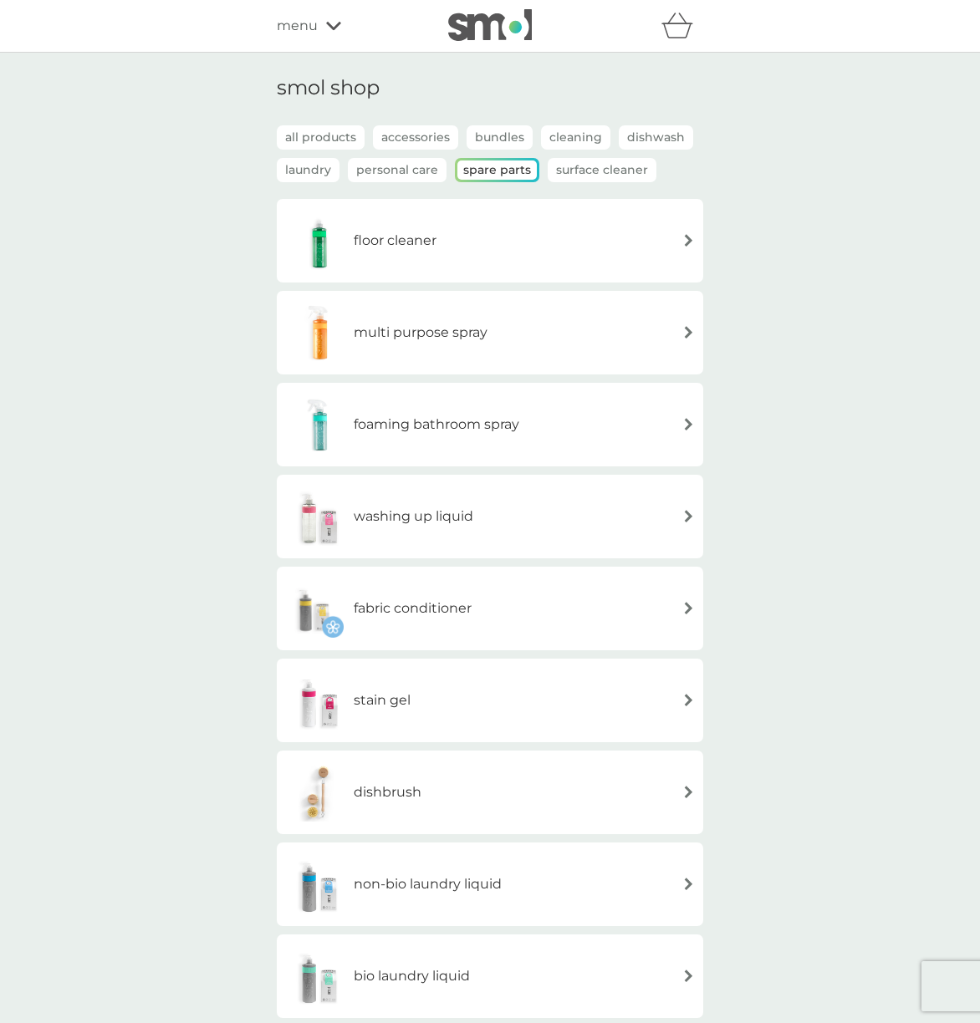
click at [623, 227] on div "floor cleaner" at bounding box center [490, 240] width 410 height 59
